Goal: Task Accomplishment & Management: Complete application form

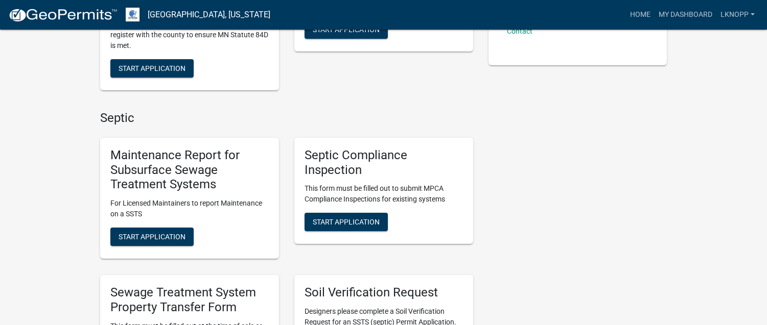
scroll to position [298, 0]
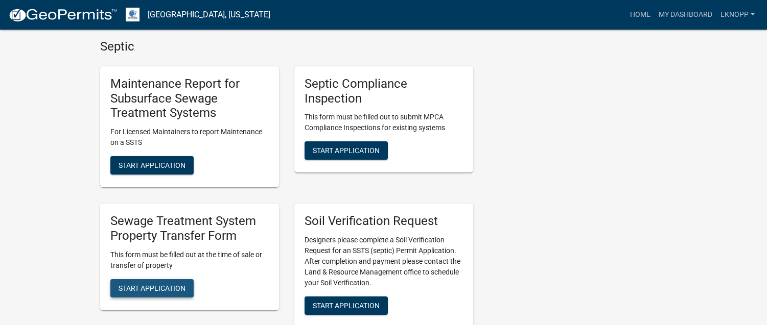
click at [163, 285] on span "Start Application" at bounding box center [151, 288] width 67 height 8
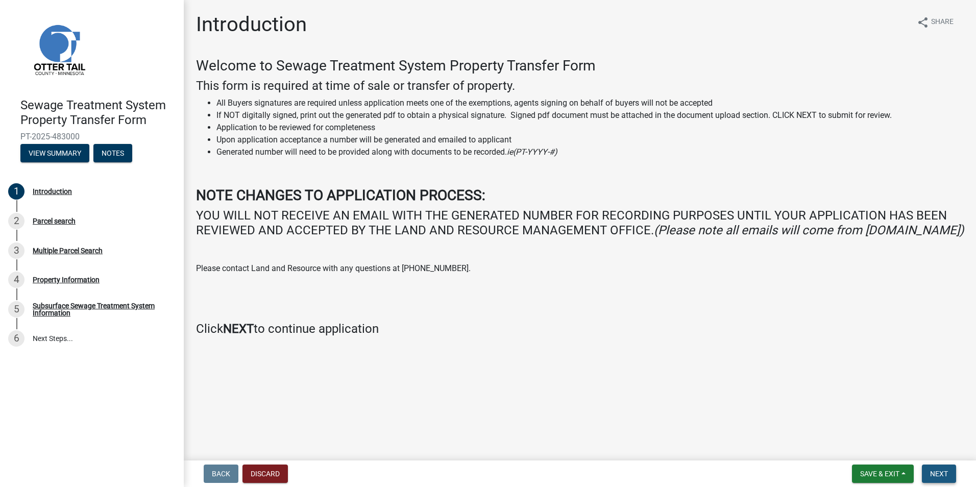
click at [766, 325] on span "Next" at bounding box center [940, 474] width 18 height 8
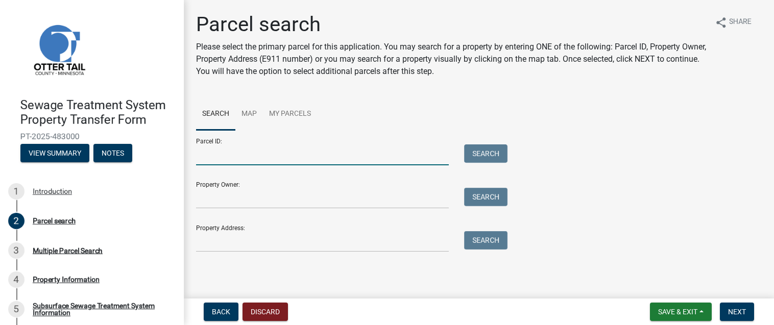
click at [302, 160] on input "Parcel ID:" at bounding box center [322, 155] width 253 height 21
type input "17000991142000"
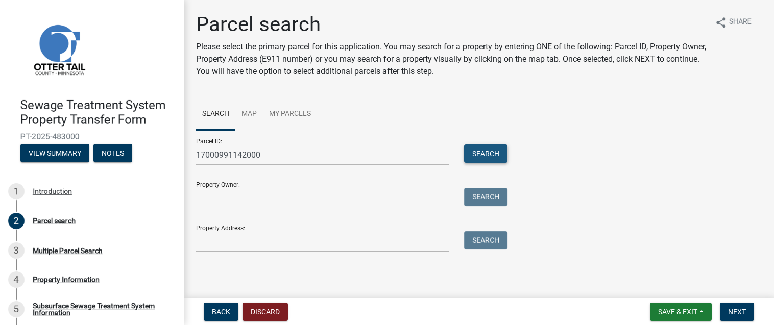
click at [485, 148] on button "Search" at bounding box center [485, 154] width 43 height 18
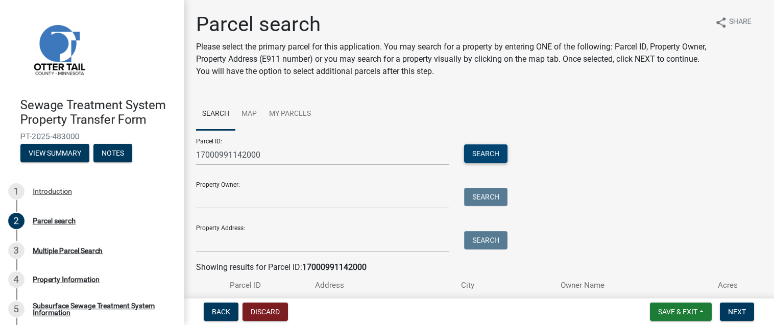
scroll to position [68, 0]
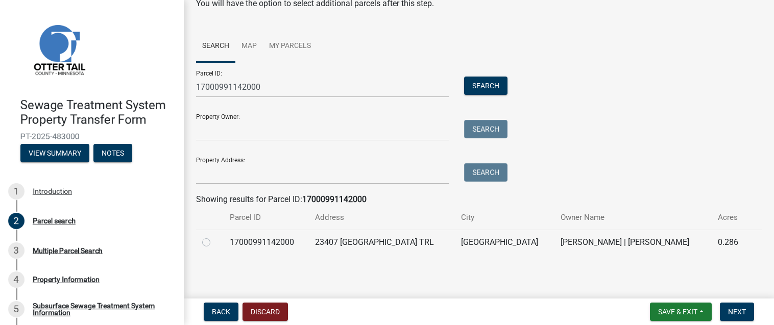
click at [214, 236] on label at bounding box center [214, 236] width 0 height 0
click at [214, 242] on input "radio" at bounding box center [217, 239] width 7 height 7
radio input "true"
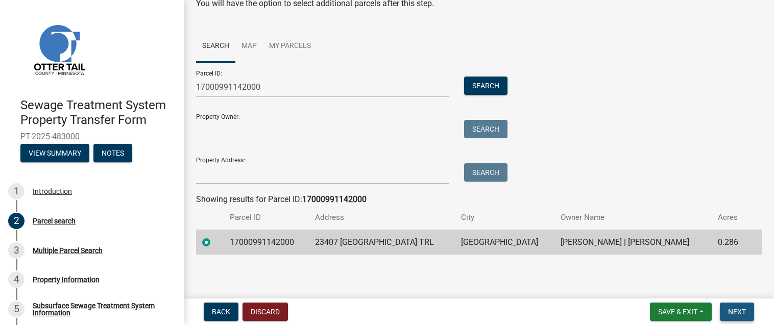
click at [739, 304] on button "Next" at bounding box center [737, 312] width 34 height 18
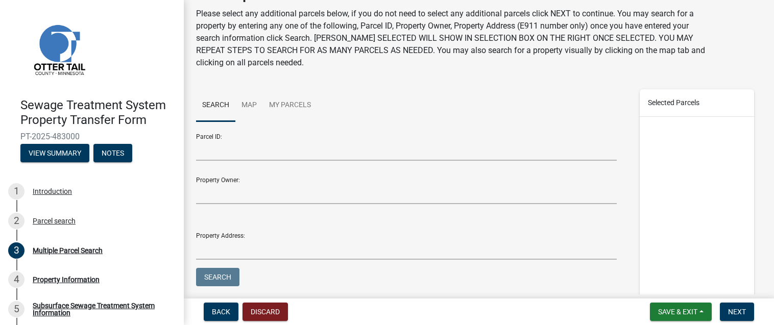
scroll to position [102, 0]
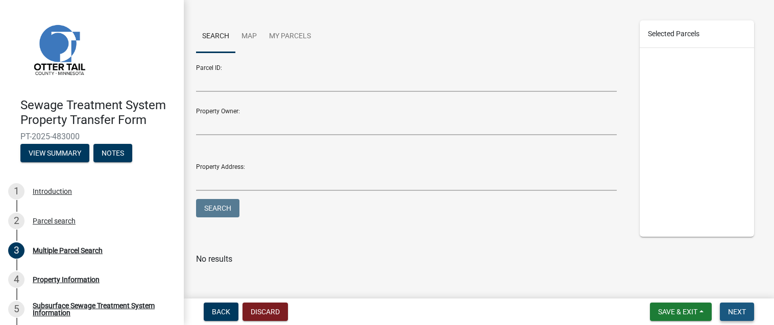
click at [738, 311] on span "Next" at bounding box center [737, 312] width 18 height 8
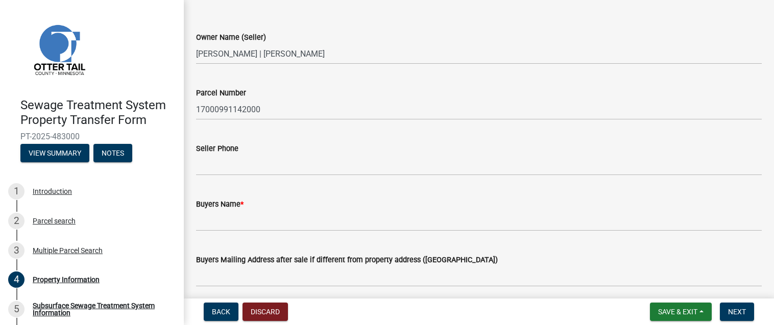
scroll to position [57, 0]
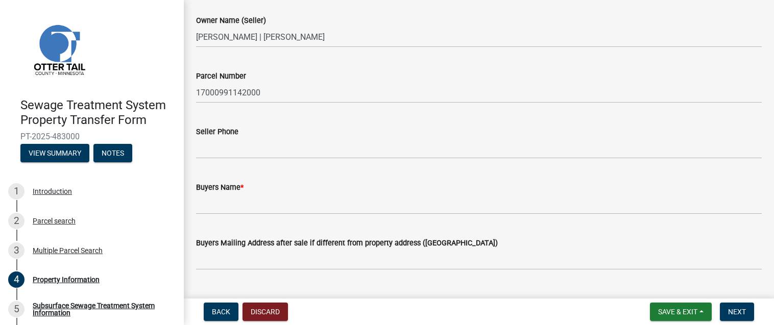
click at [264, 190] on div "Buyers Name *" at bounding box center [479, 187] width 566 height 12
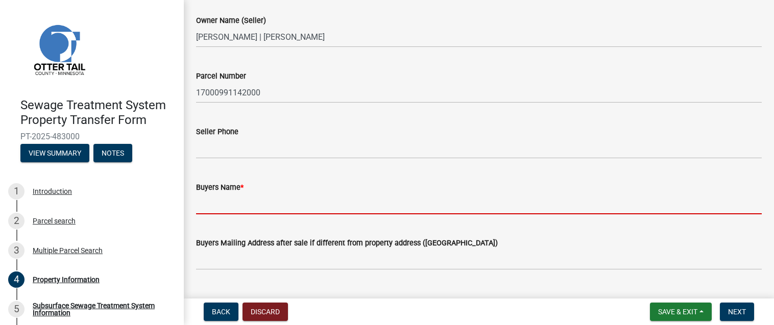
click at [263, 202] on input "Buyers Name *" at bounding box center [479, 204] width 566 height 21
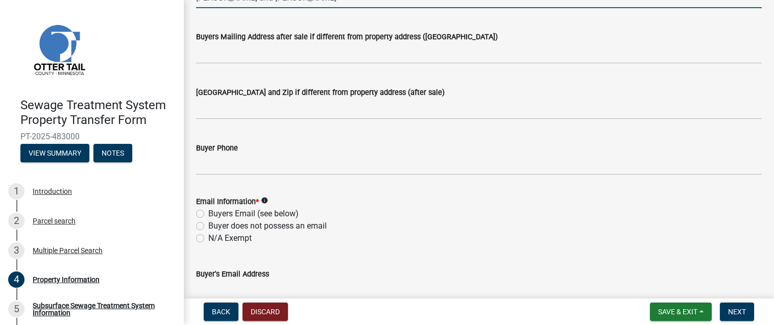
scroll to position [269, 0]
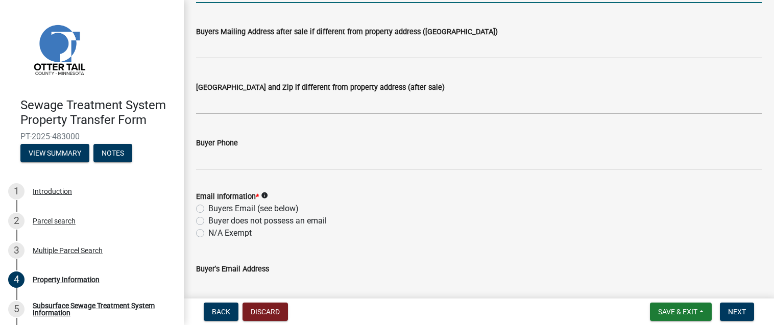
type input "[PERSON_NAME] and [PERSON_NAME]"
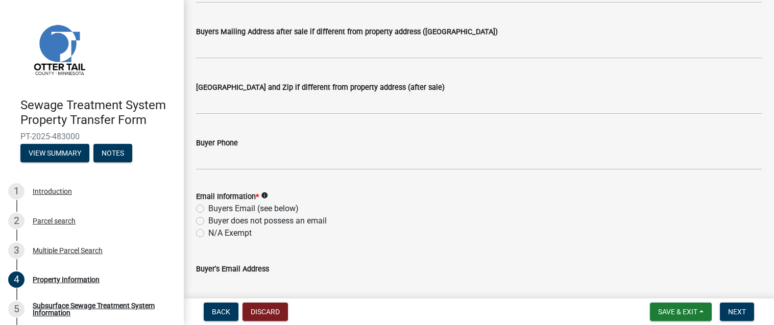
click at [208, 233] on label "N/A Exempt" at bounding box center [229, 233] width 43 height 12
click at [208, 233] on input "N/A Exempt" at bounding box center [211, 230] width 7 height 7
radio input "true"
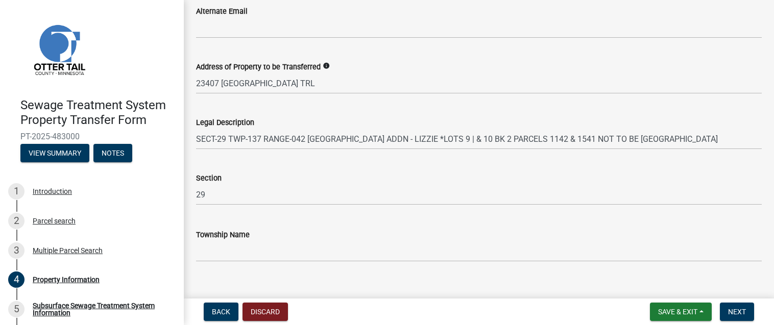
scroll to position [598, 0]
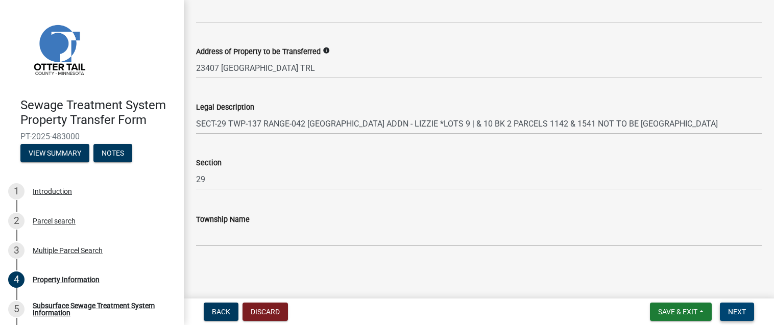
click at [731, 313] on span "Next" at bounding box center [737, 312] width 18 height 8
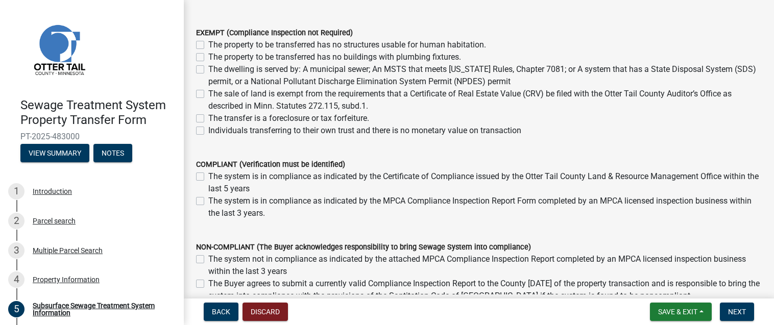
scroll to position [105, 0]
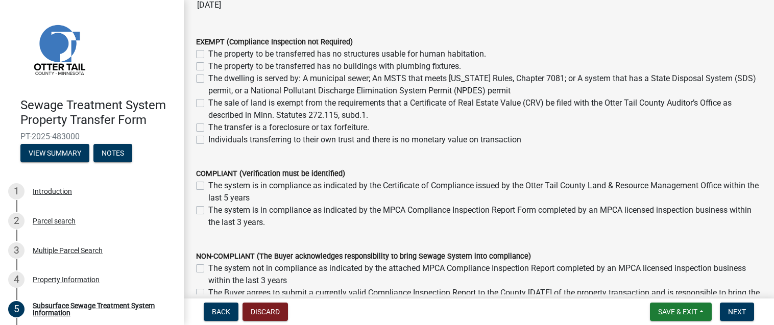
click at [208, 105] on label "The sale of land is exempt from the requirements that a Certificate of Real Est…" at bounding box center [485, 109] width 554 height 25
click at [208, 104] on input "The sale of land is exempt from the requirements that a Certificate of Real Est…" at bounding box center [211, 100] width 7 height 7
checkbox input "true"
checkbox input "false"
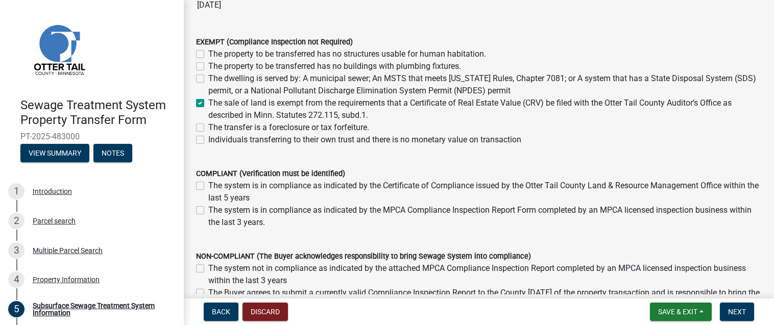
checkbox input "false"
checkbox input "true"
checkbox input "false"
click at [735, 312] on span "Next" at bounding box center [737, 312] width 18 height 8
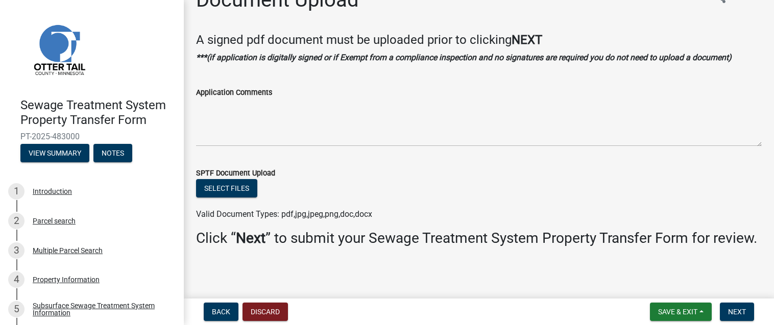
scroll to position [42, 0]
click at [728, 311] on button "Next" at bounding box center [737, 312] width 34 height 18
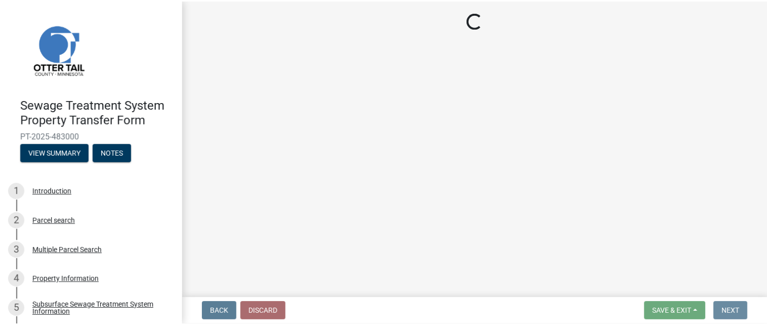
scroll to position [0, 0]
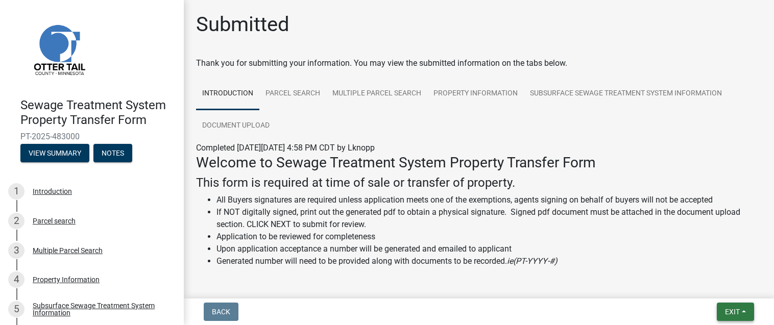
click at [724, 308] on button "Exit" at bounding box center [735, 312] width 37 height 18
click at [708, 285] on button "Save & Exit" at bounding box center [714, 285] width 82 height 25
